Goal: Task Accomplishment & Management: Manage account settings

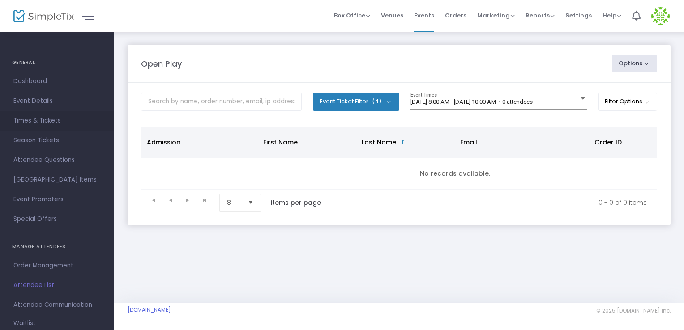
click at [32, 124] on span "Times & Tickets" at bounding box center [56, 121] width 87 height 12
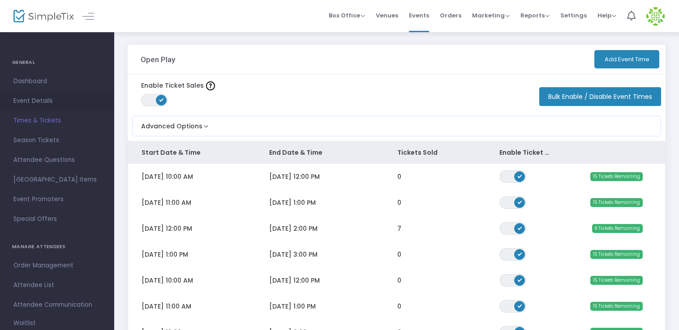
click at [44, 97] on span "Event Details" at bounding box center [56, 101] width 87 height 12
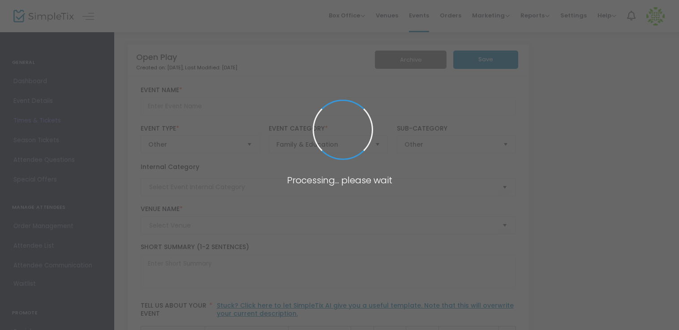
type input "Open Play"
type textarea "Welcome to Bloom - A STEM learning center, where curiosity grows and creativity…"
checkbox input "true"
type input "Buy Tickets"
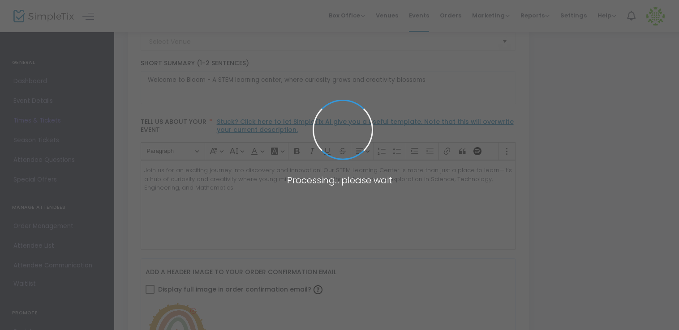
type input "Bloom"
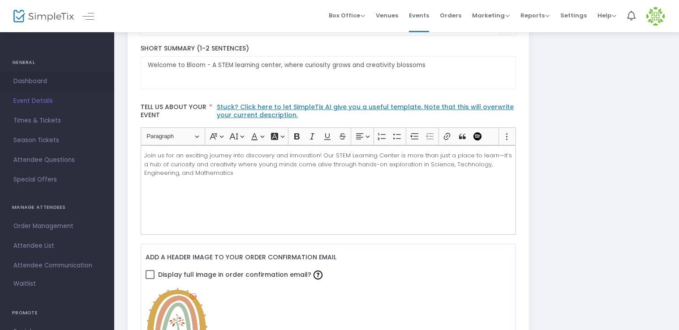
click at [35, 75] on link "Dashboard" at bounding box center [57, 82] width 114 height 20
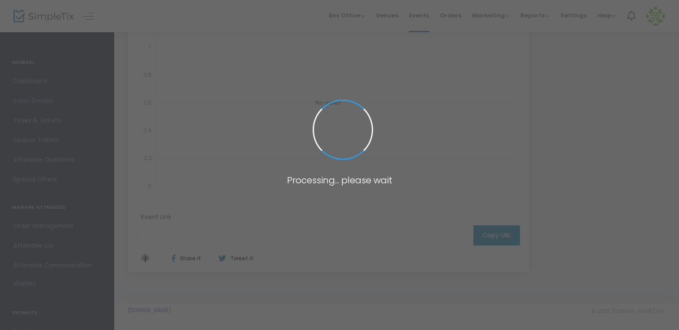
type input "[URL][DOMAIN_NAME]"
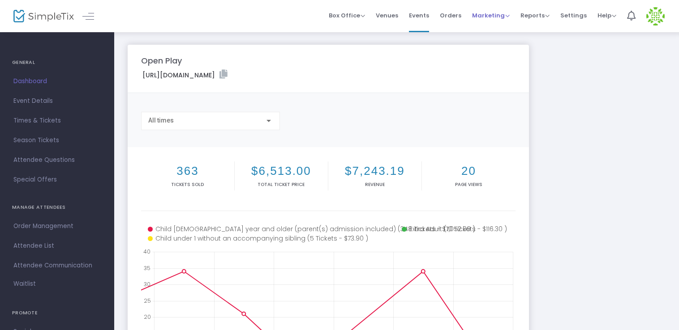
click at [502, 15] on span "Marketing" at bounding box center [491, 15] width 38 height 9
click at [543, 14] on span "Reports" at bounding box center [534, 15] width 29 height 9
click at [459, 16] on span "Orders" at bounding box center [450, 15] width 21 height 23
